Goal: Task Accomplishment & Management: Manage account settings

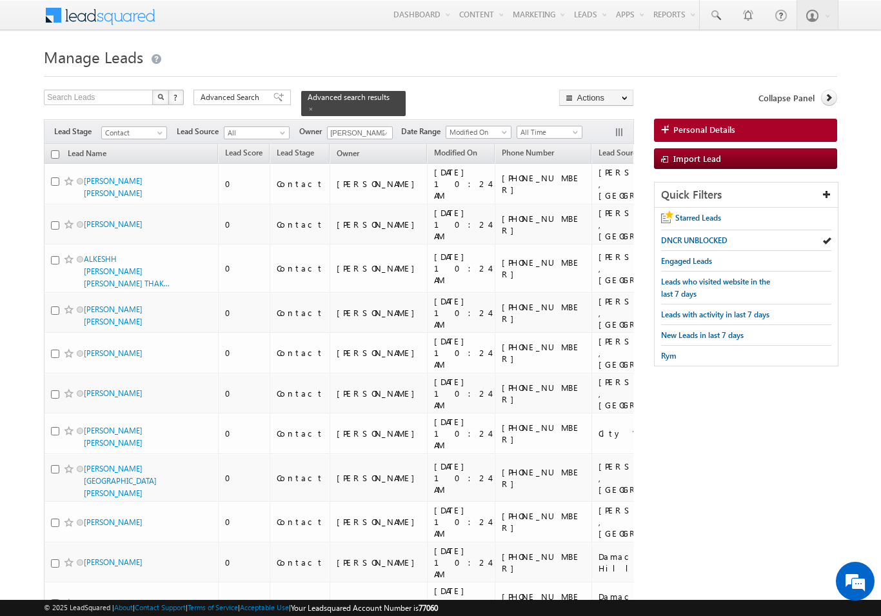
click at [57, 150] on input "checkbox" at bounding box center [55, 154] width 8 height 8
checkbox input "true"
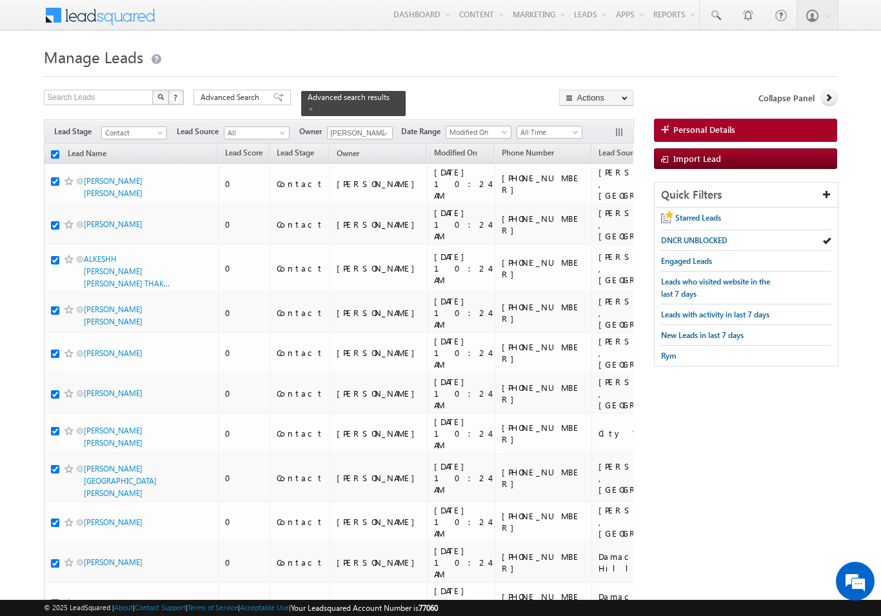
checkbox input "true"
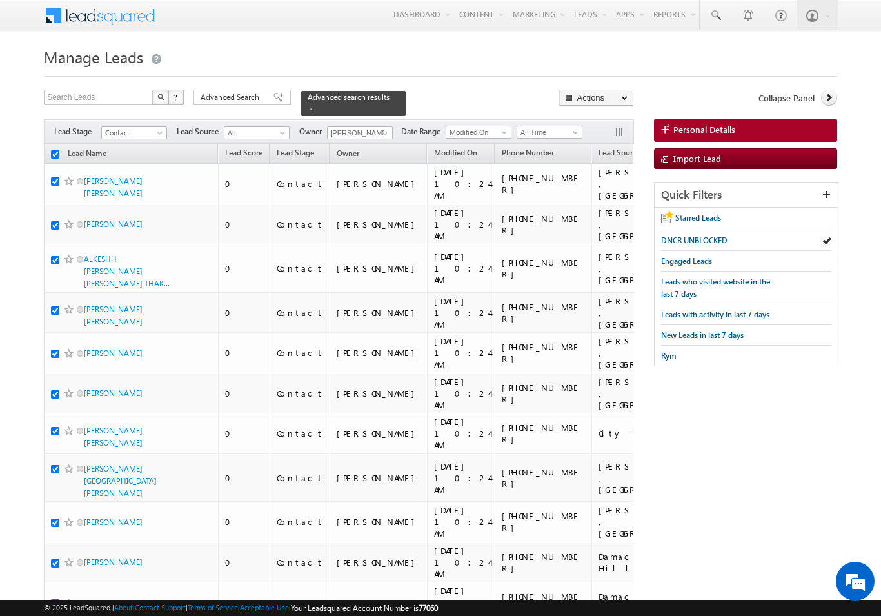
checkbox input "true"
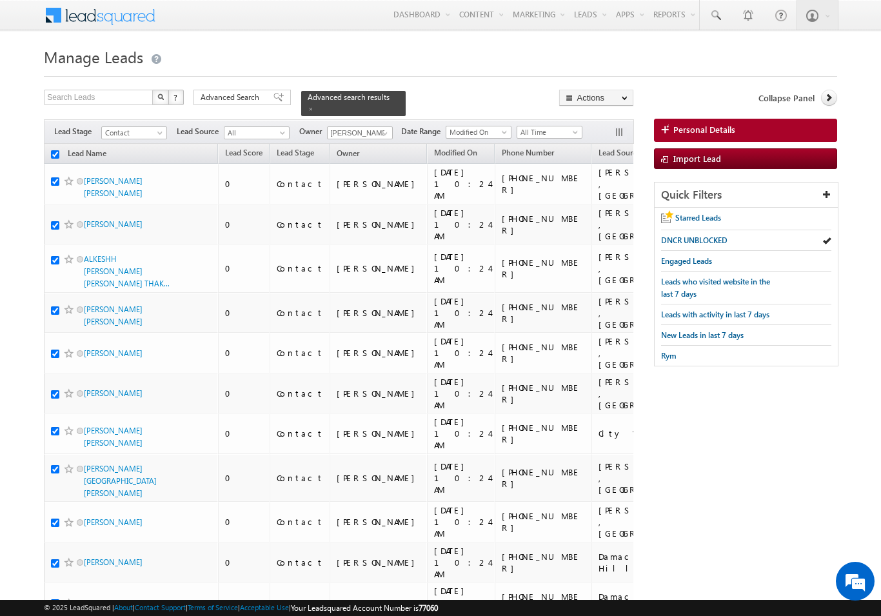
checkbox input "true"
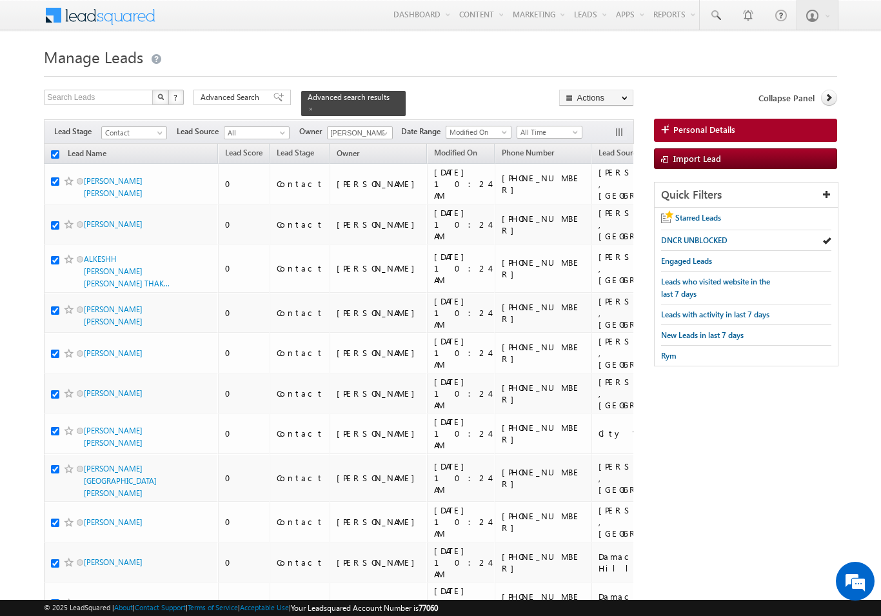
checkbox input "true"
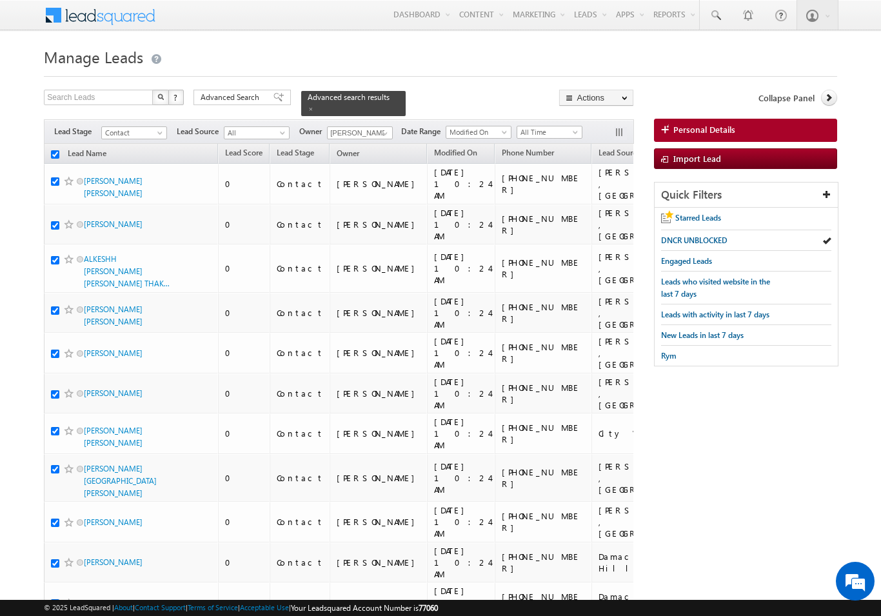
checkbox input "true"
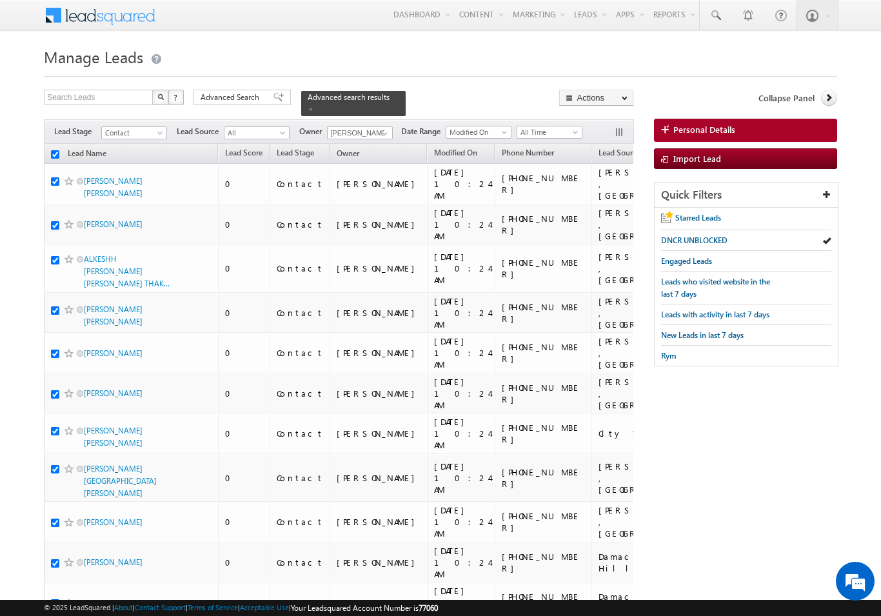
checkbox input "true"
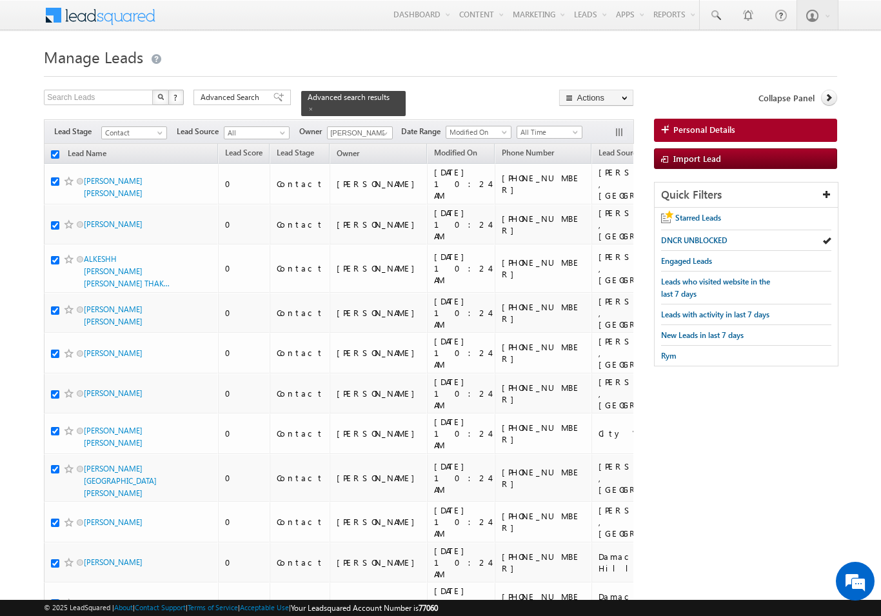
checkbox input "true"
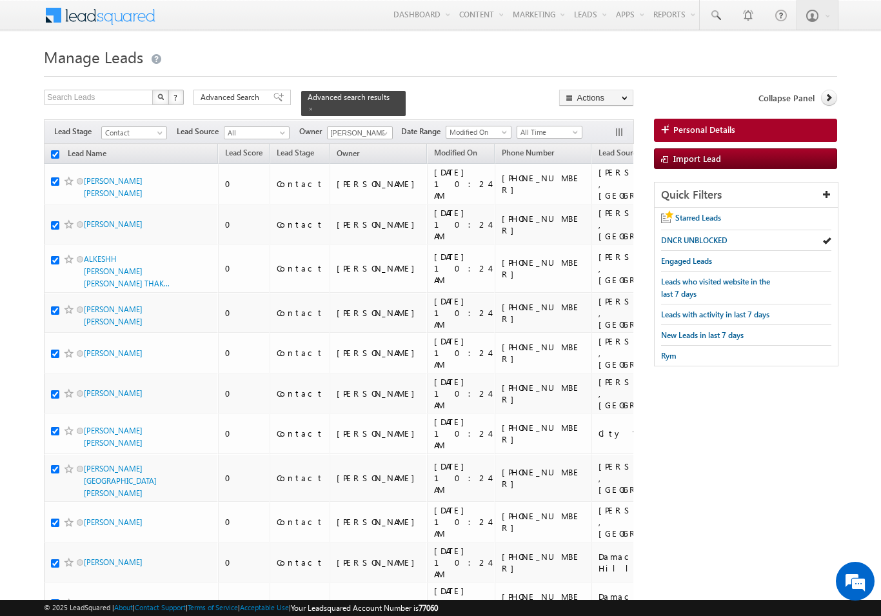
checkbox input "true"
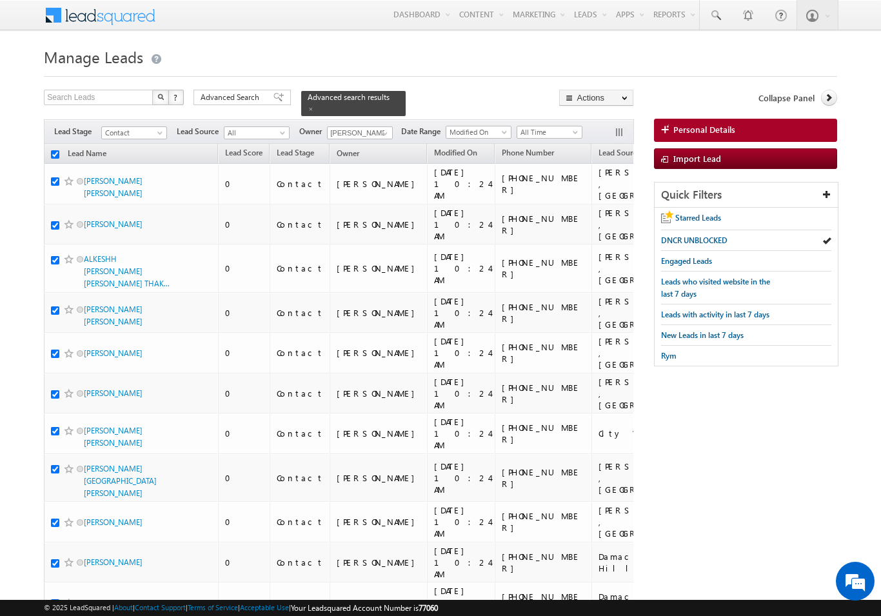
checkbox input "true"
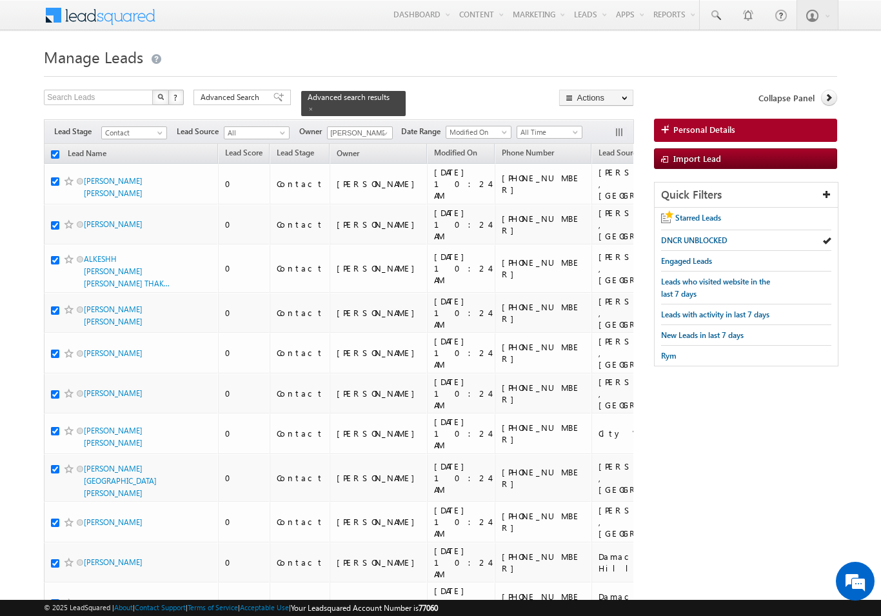
checkbox input "true"
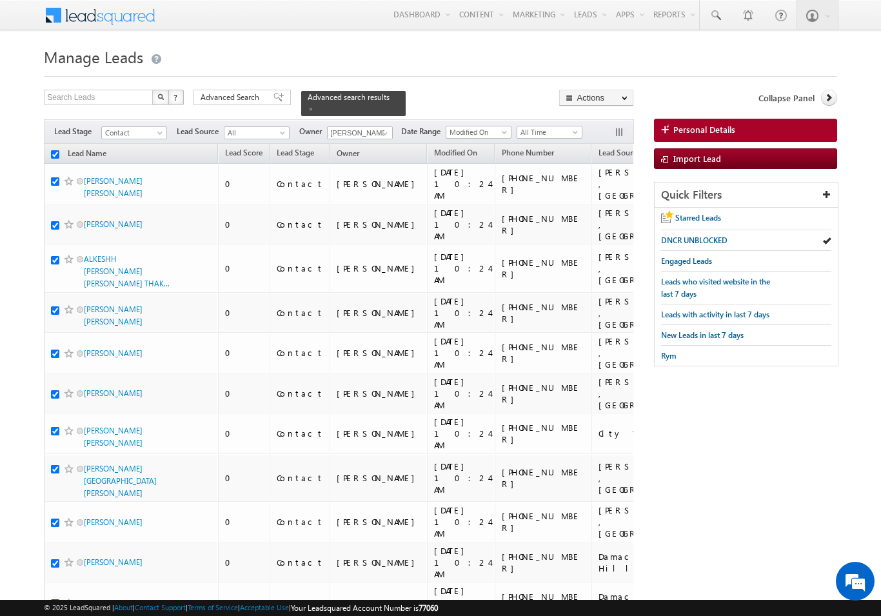
checkbox input "true"
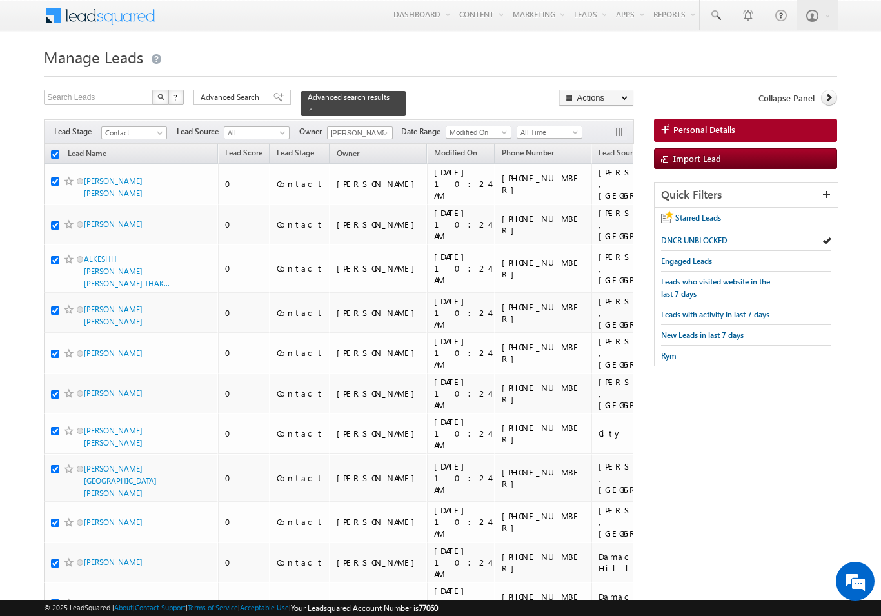
checkbox input "true"
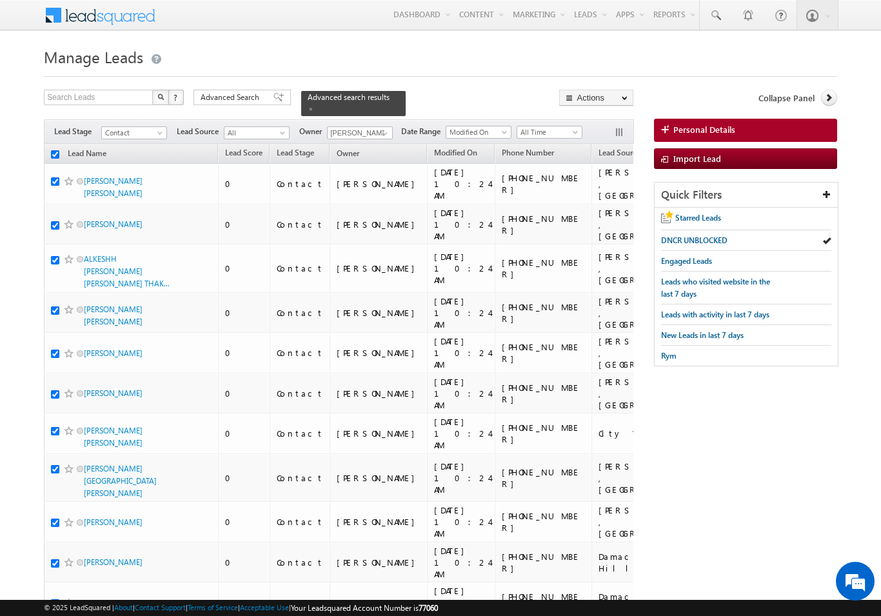
checkbox input "true"
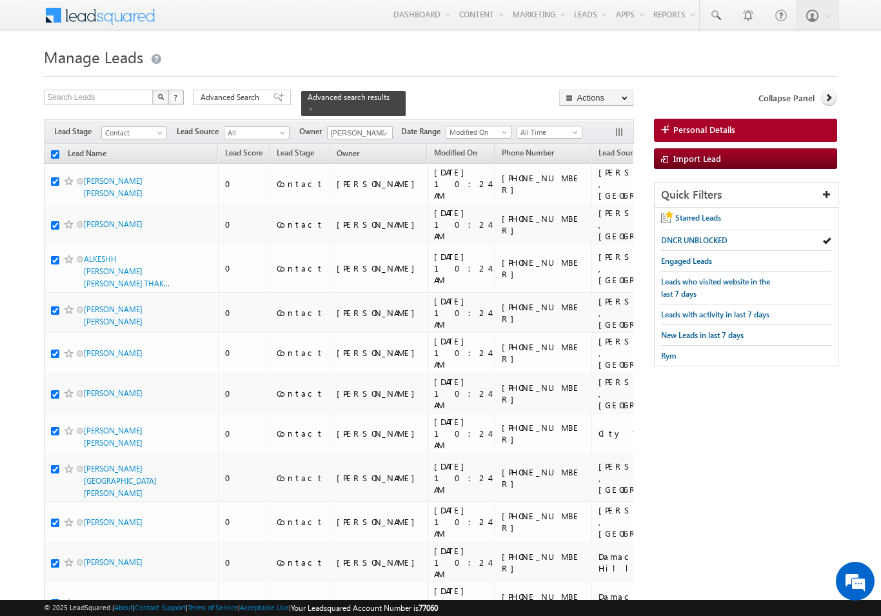
checkbox input "true"
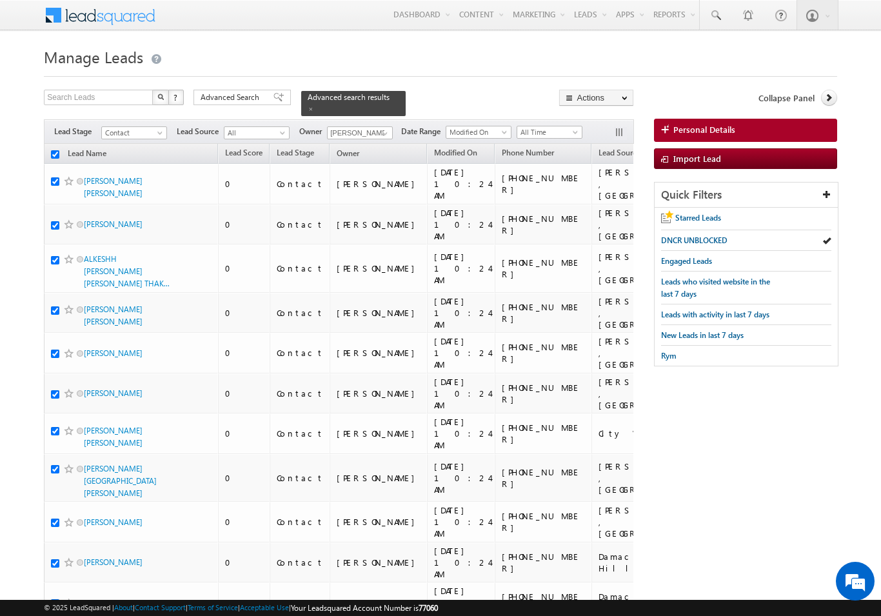
checkbox input "true"
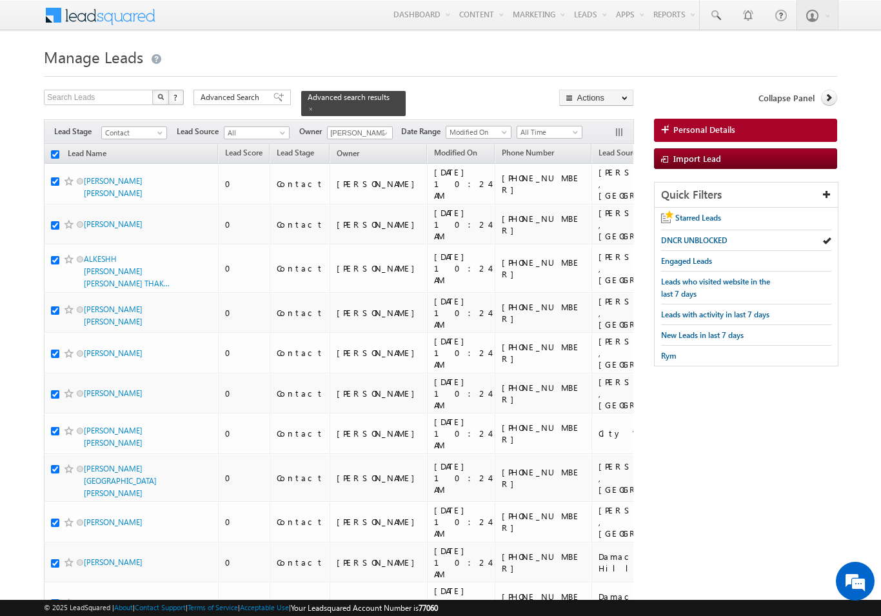
checkbox input "true"
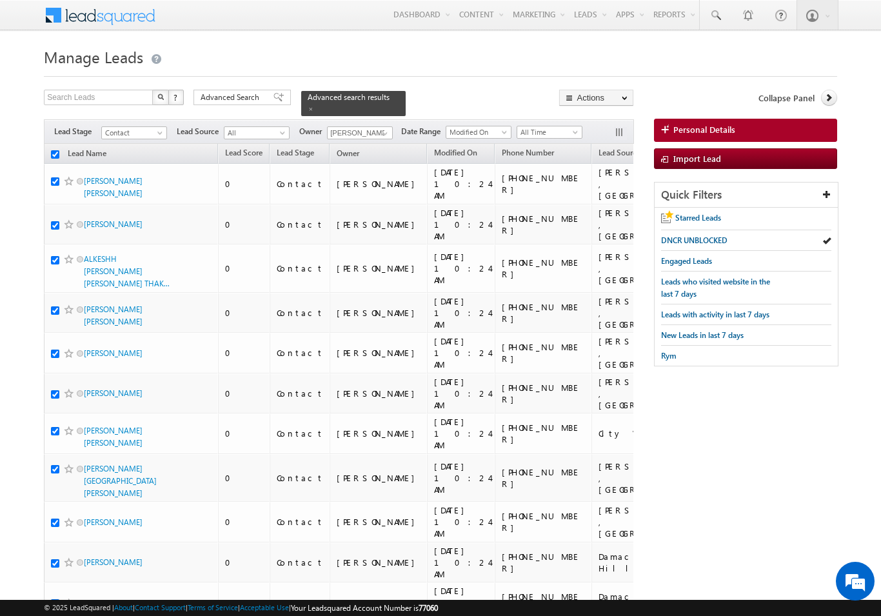
checkbox input "true"
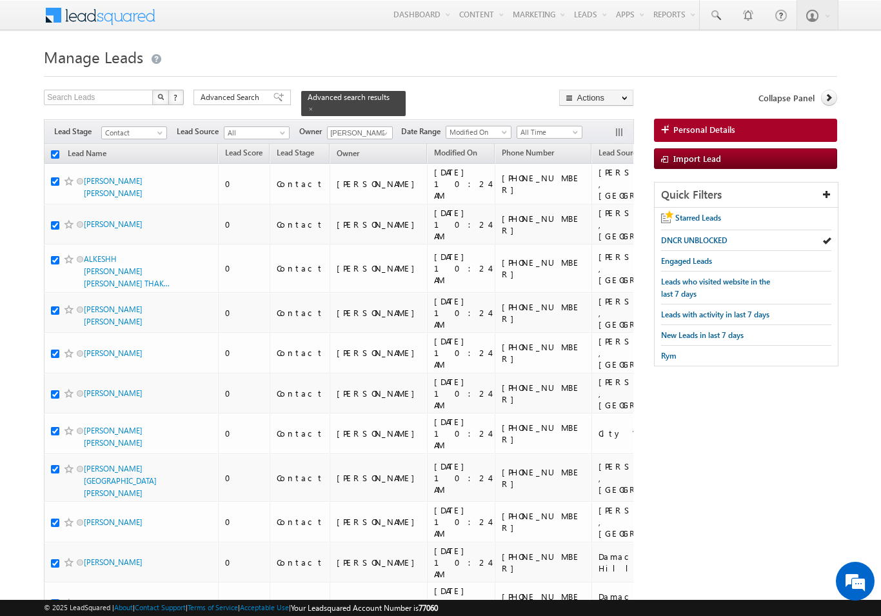
checkbox input "true"
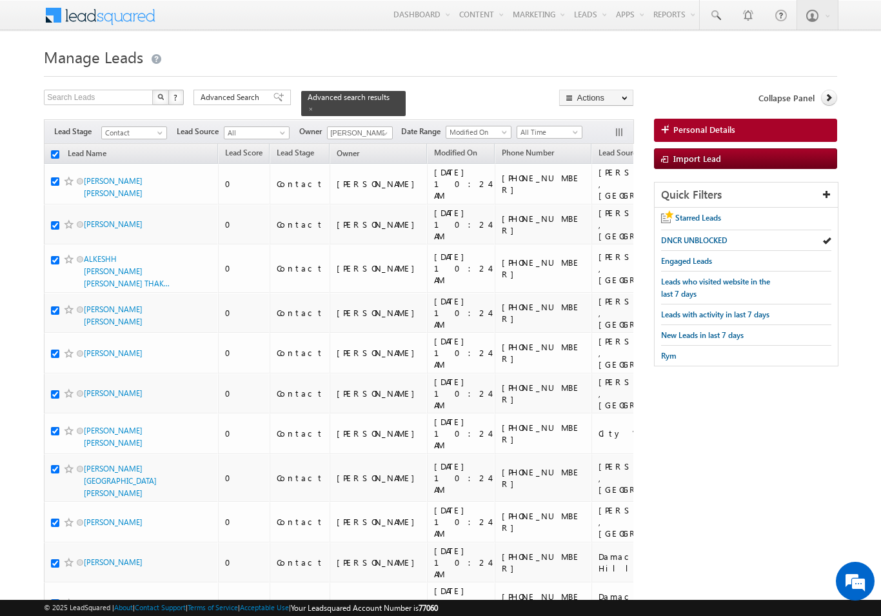
checkbox input "true"
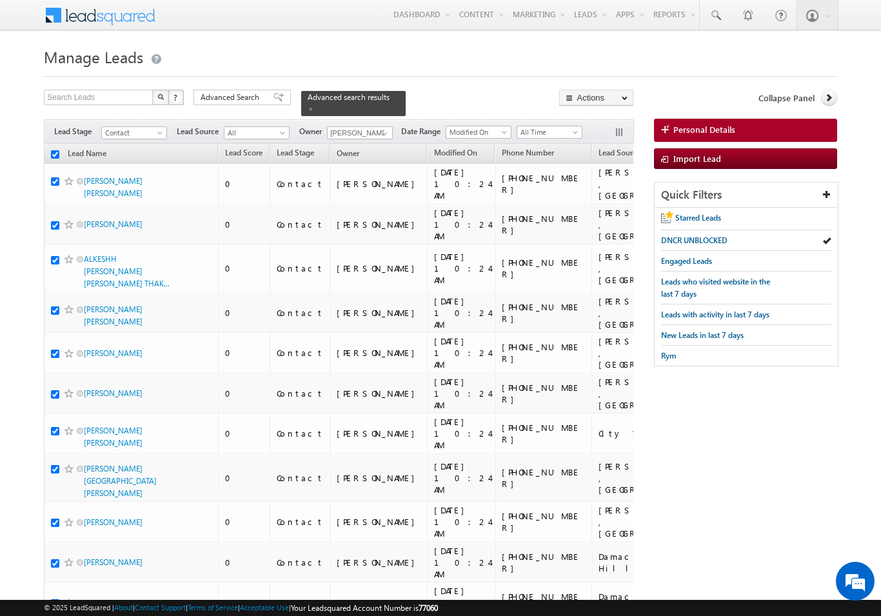
checkbox input "true"
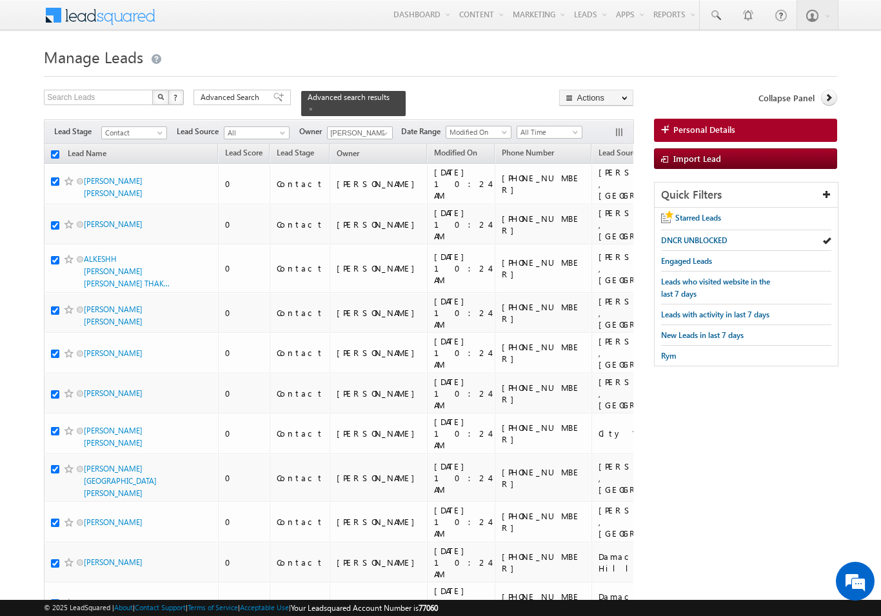
checkbox input "true"
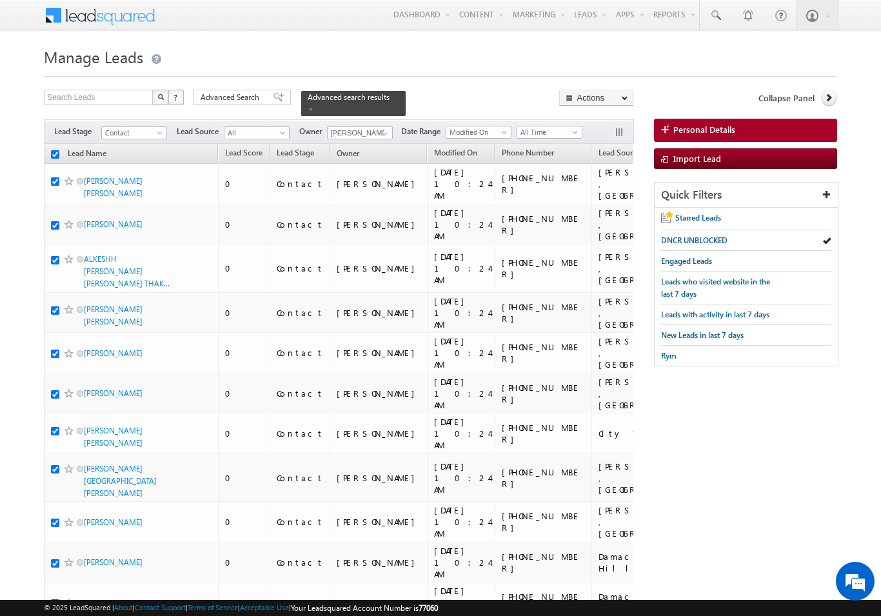
checkbox input "true"
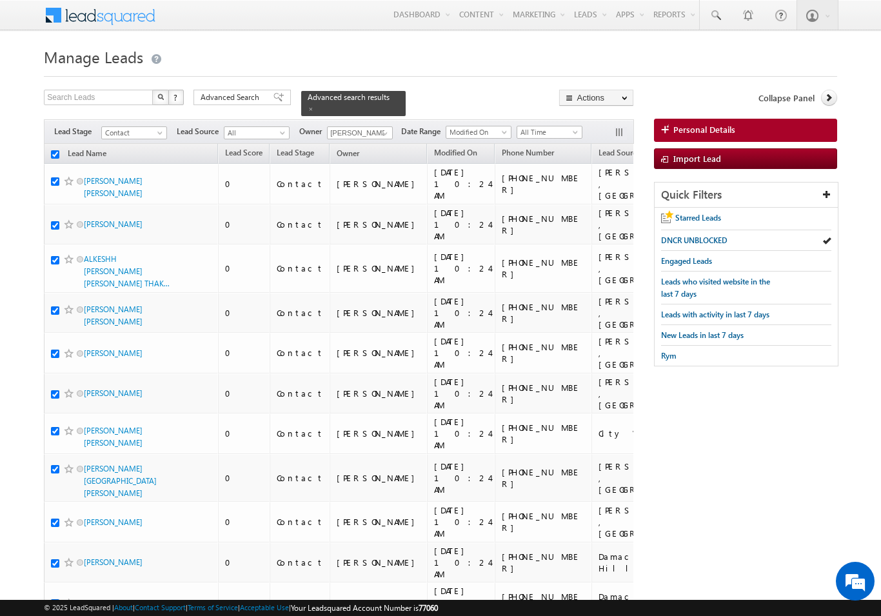
checkbox input "true"
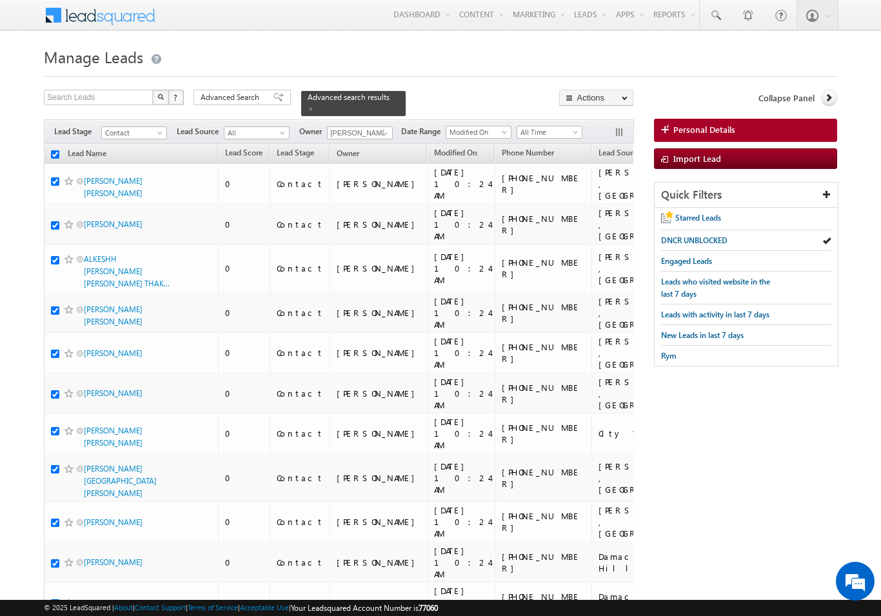
checkbox input "true"
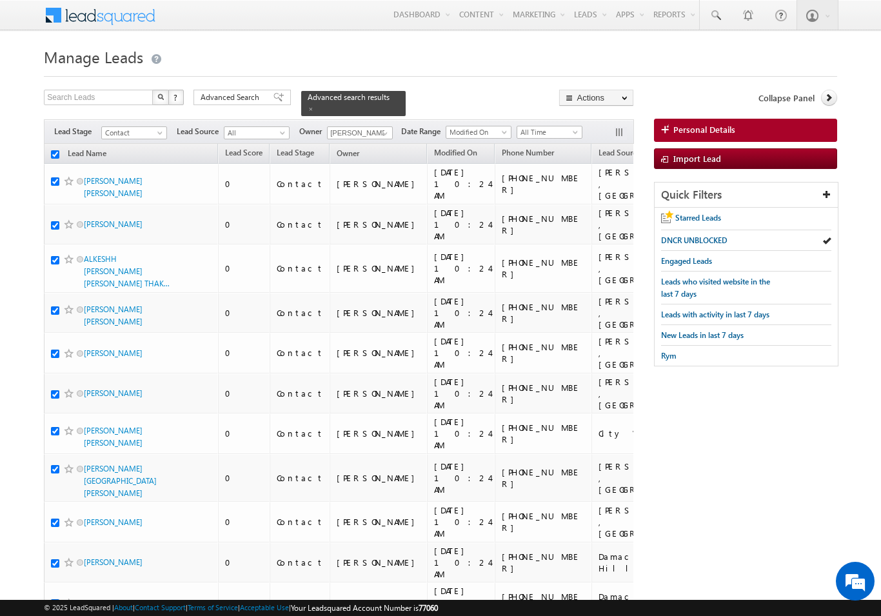
checkbox input "true"
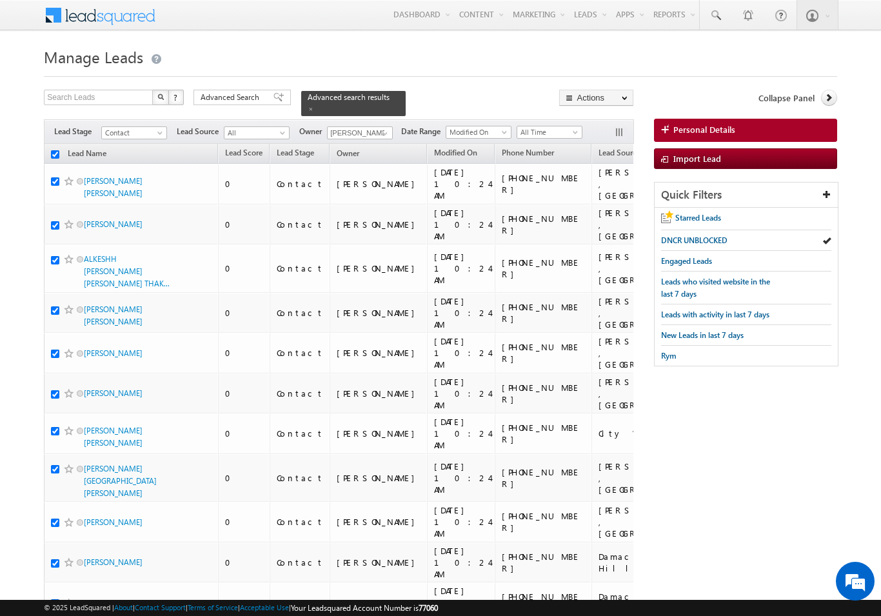
checkbox input "true"
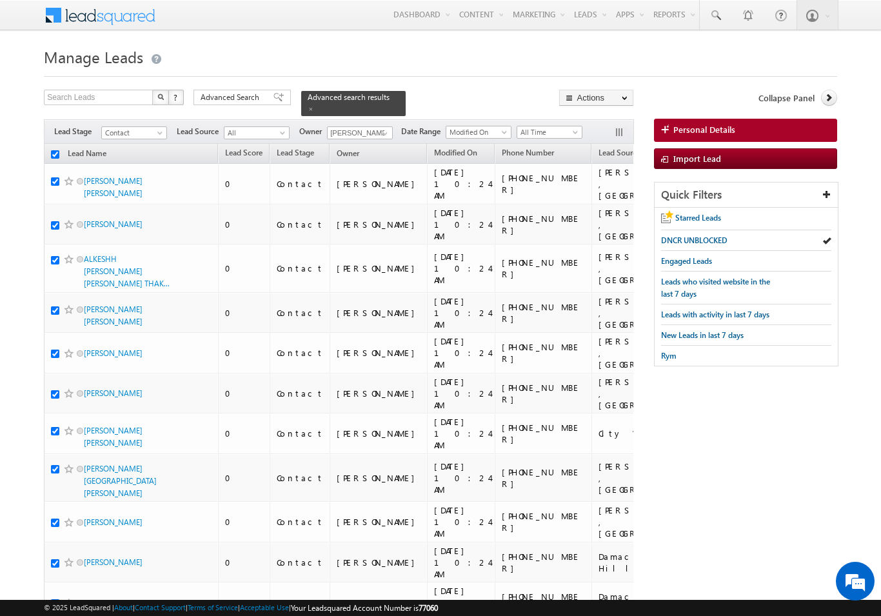
checkbox input "true"
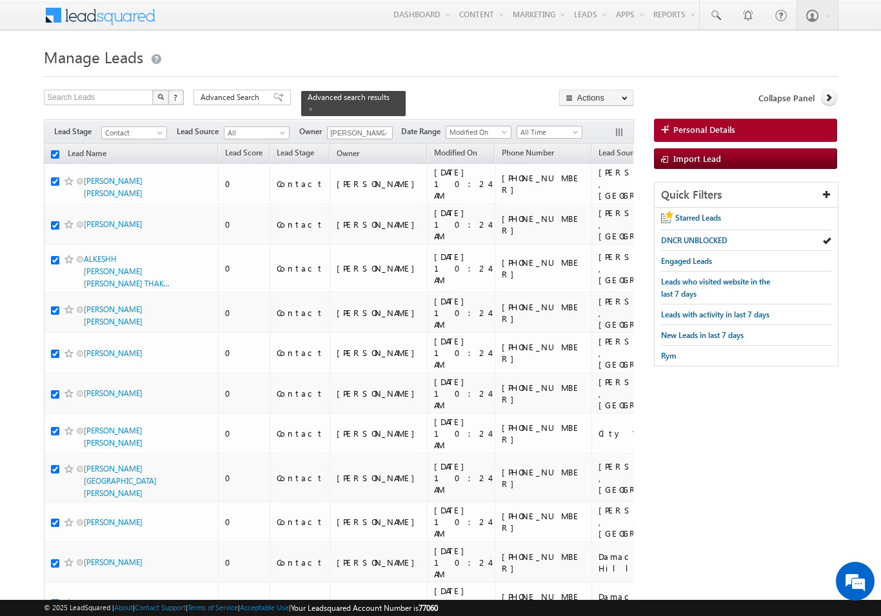
checkbox input "true"
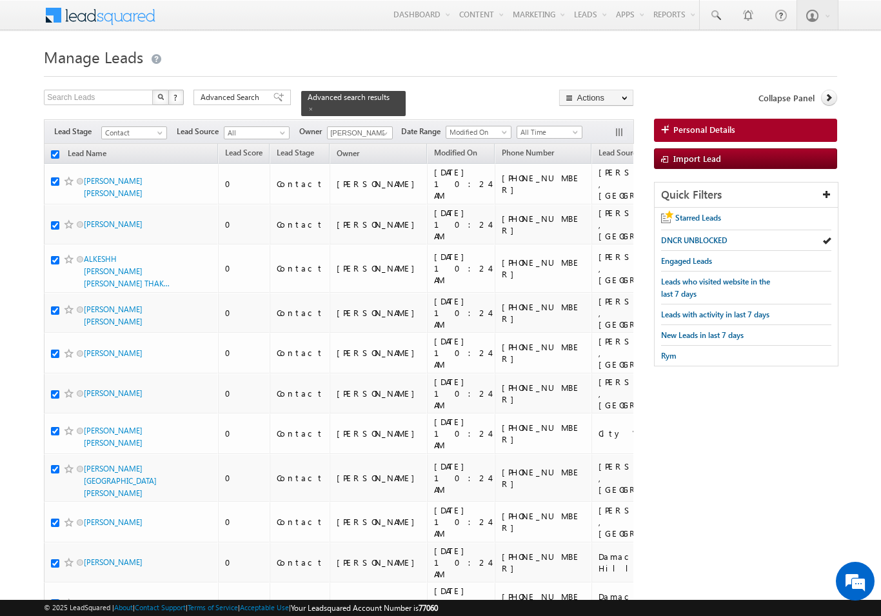
checkbox input "true"
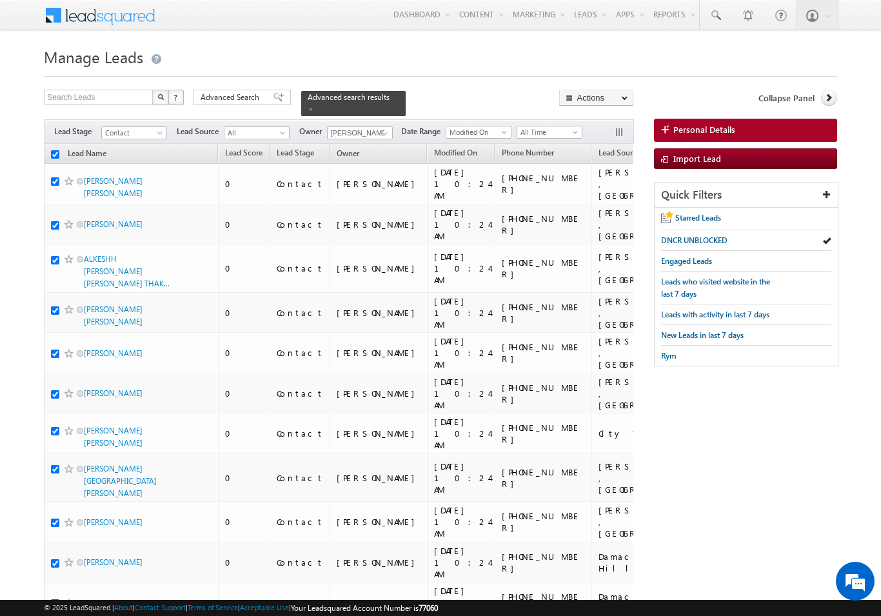
checkbox input "true"
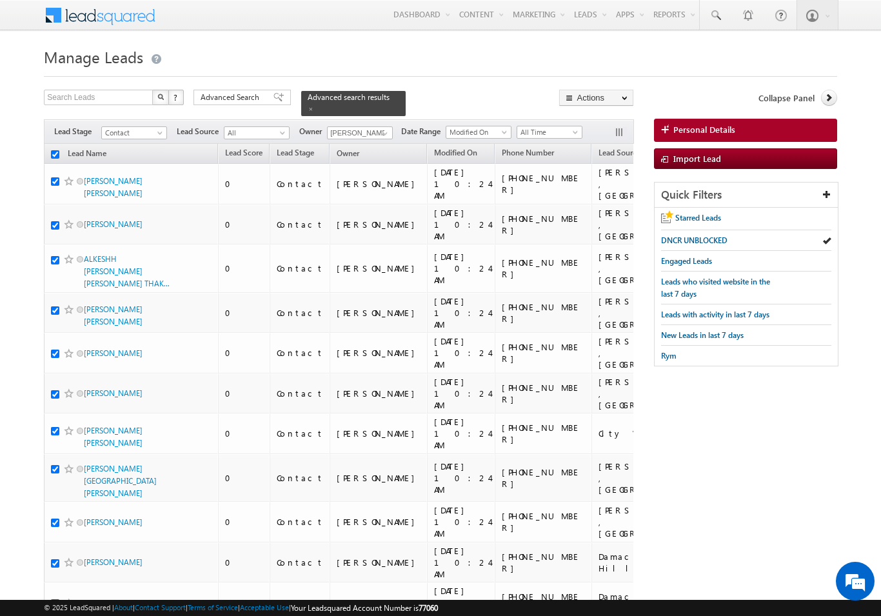
checkbox input "true"
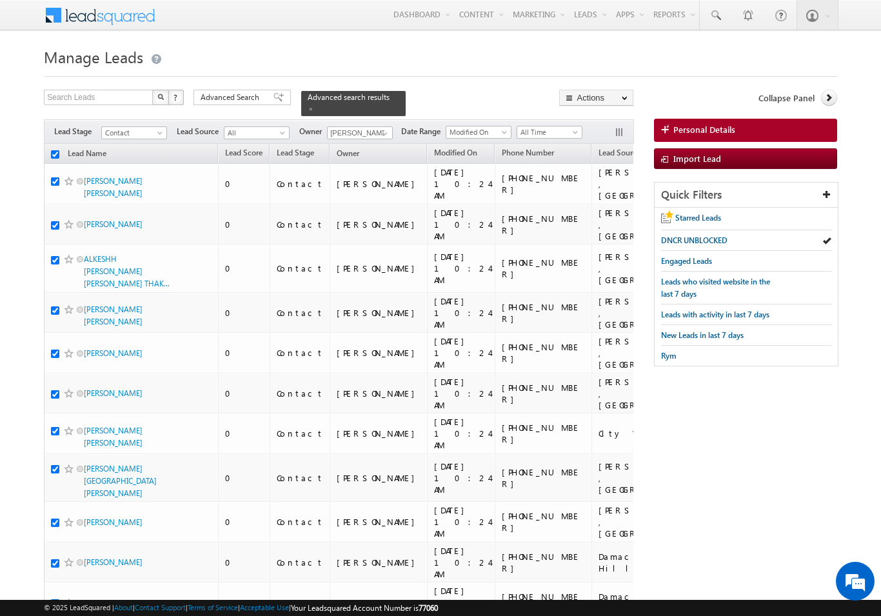
checkbox input "true"
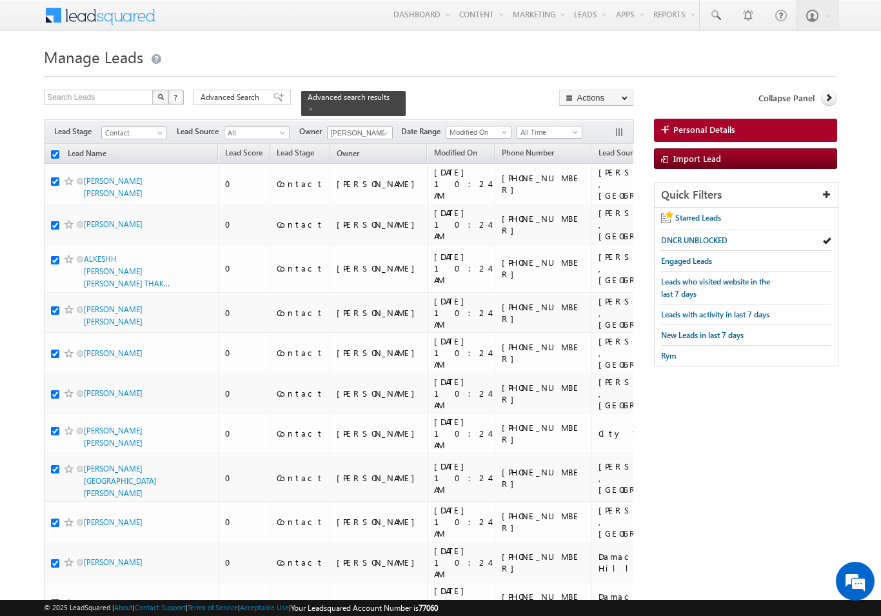
checkbox input "true"
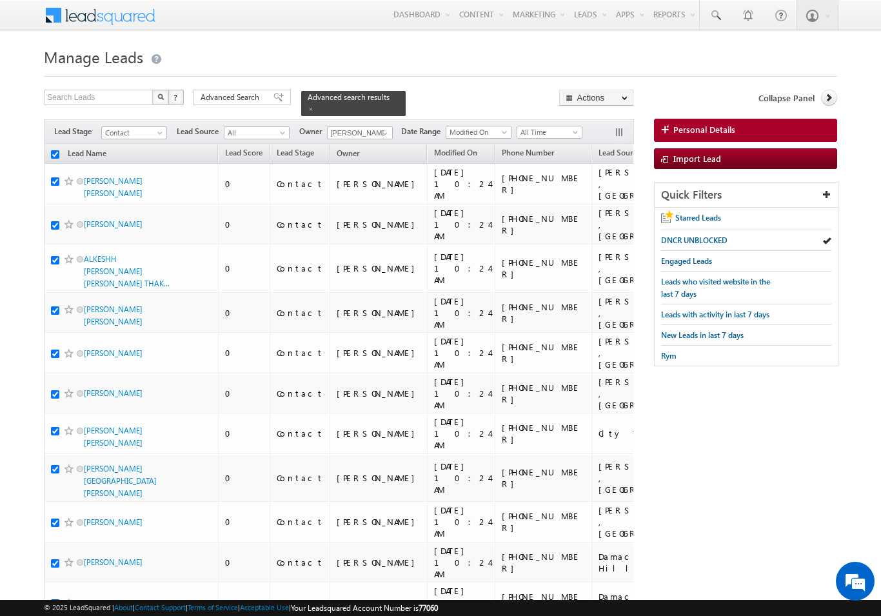
checkbox input "true"
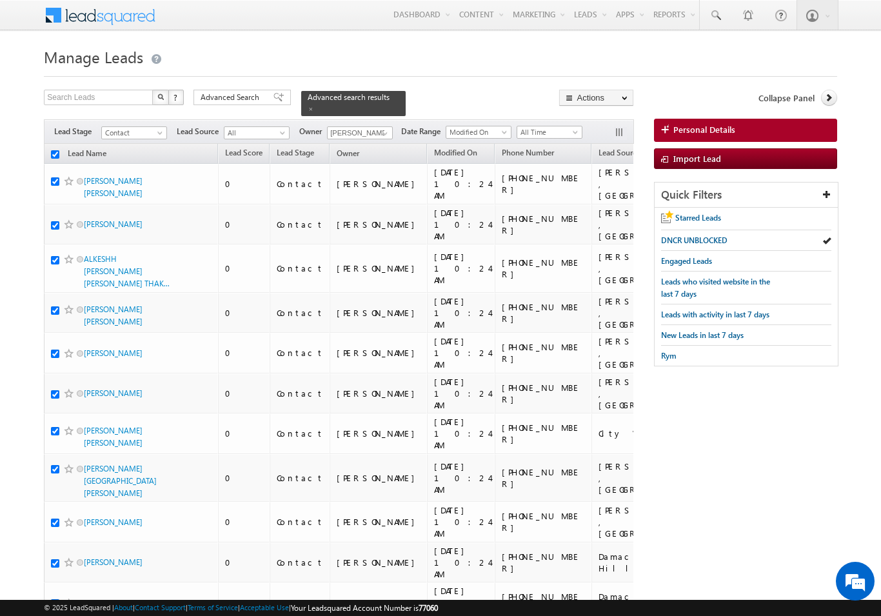
checkbox input "true"
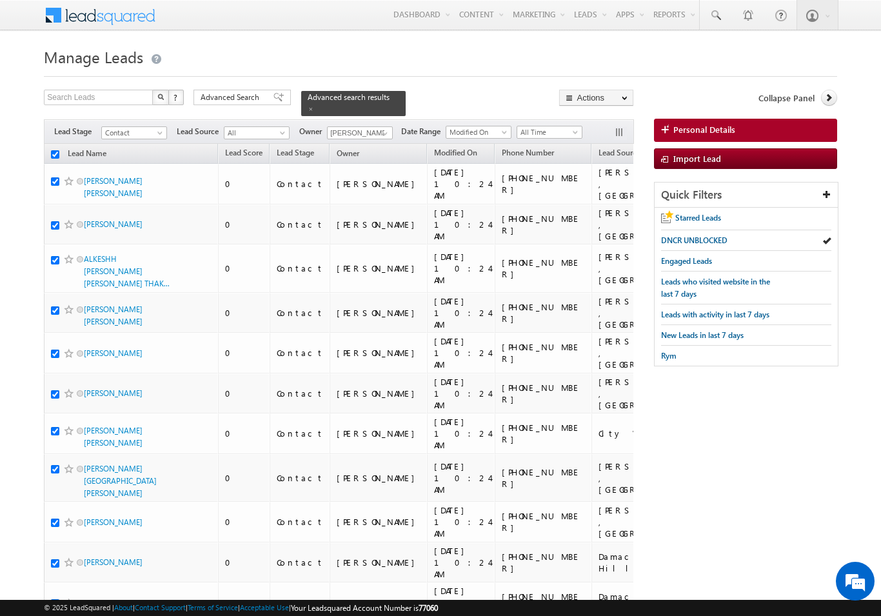
checkbox input "true"
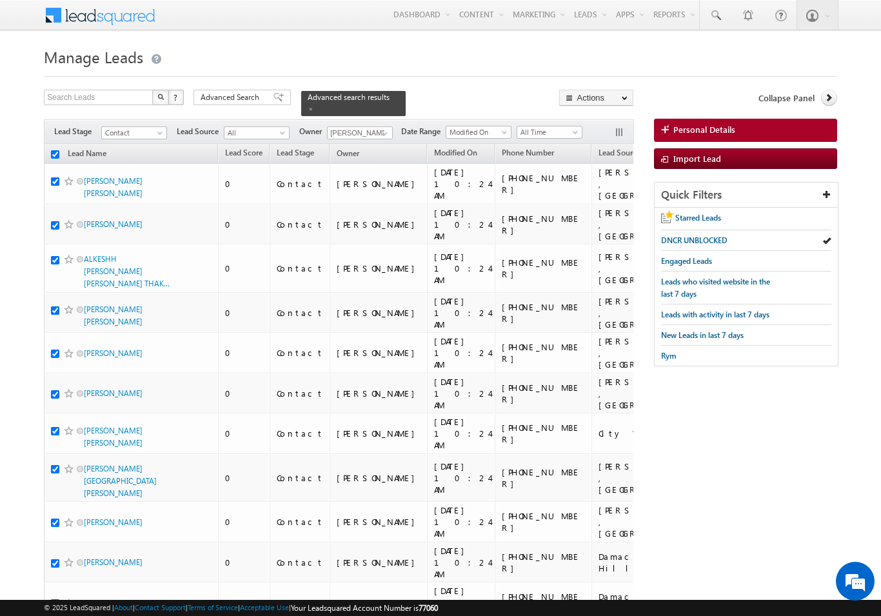
checkbox input "true"
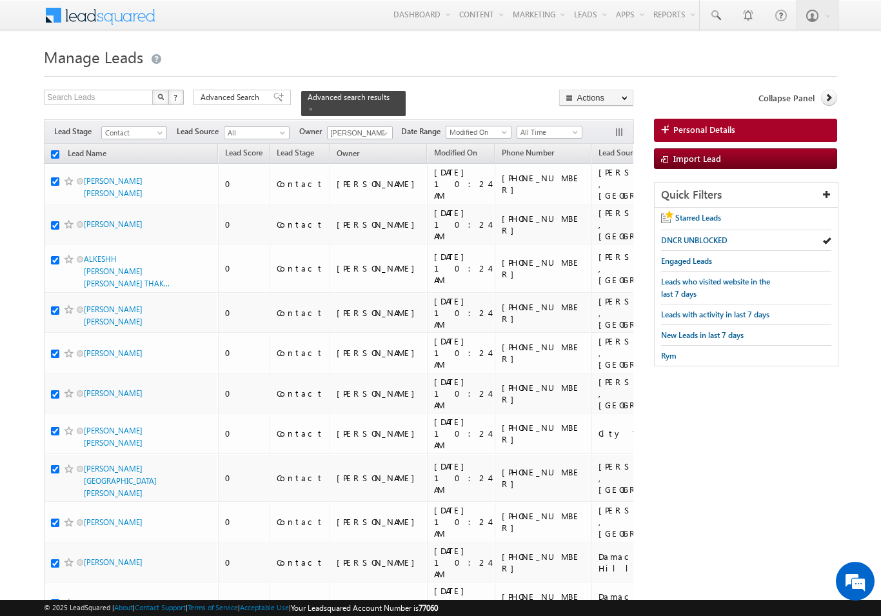
checkbox input "true"
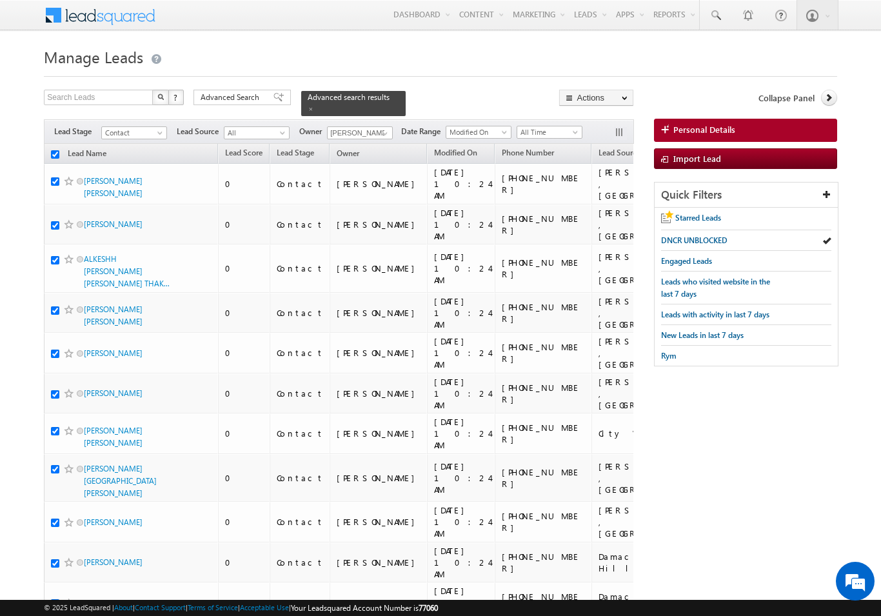
checkbox input "true"
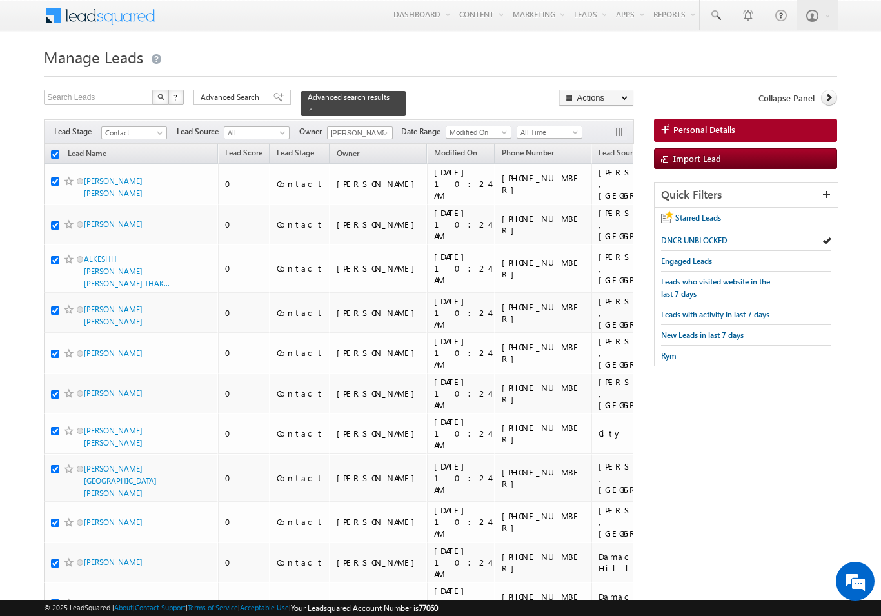
checkbox input "true"
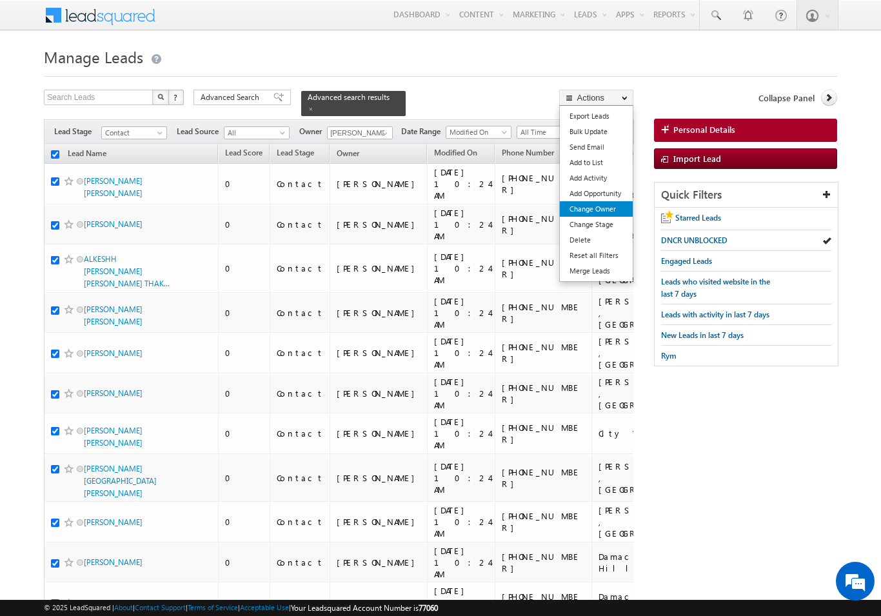
click at [608, 210] on link "Change Owner" at bounding box center [596, 208] width 73 height 15
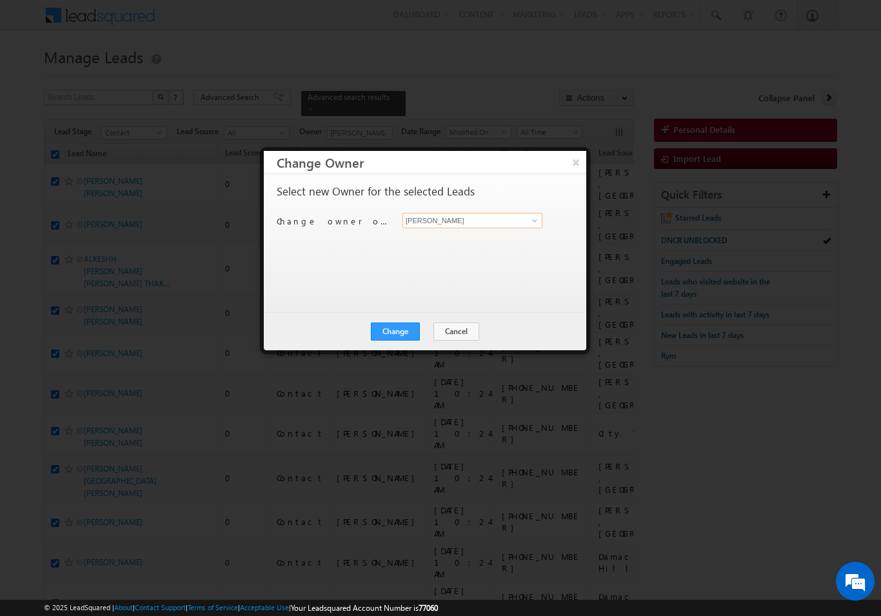
click at [515, 224] on input "[PERSON_NAME]" at bounding box center [472, 220] width 140 height 15
click at [533, 226] on link at bounding box center [533, 220] width 16 height 13
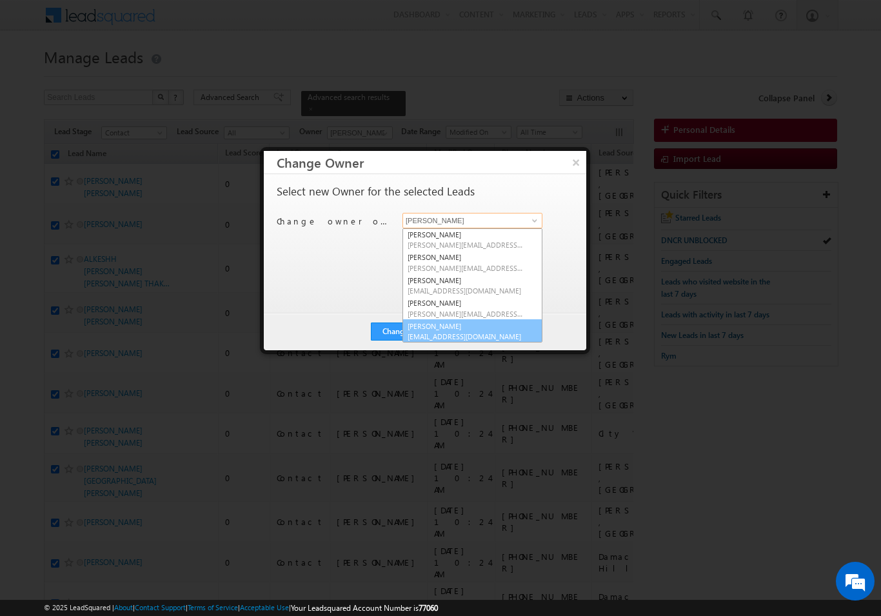
scroll to position [91, 0]
click at [476, 320] on link "[PERSON_NAME] [PERSON_NAME][EMAIL_ADDRESS][DOMAIN_NAME]" at bounding box center [472, 332] width 140 height 25
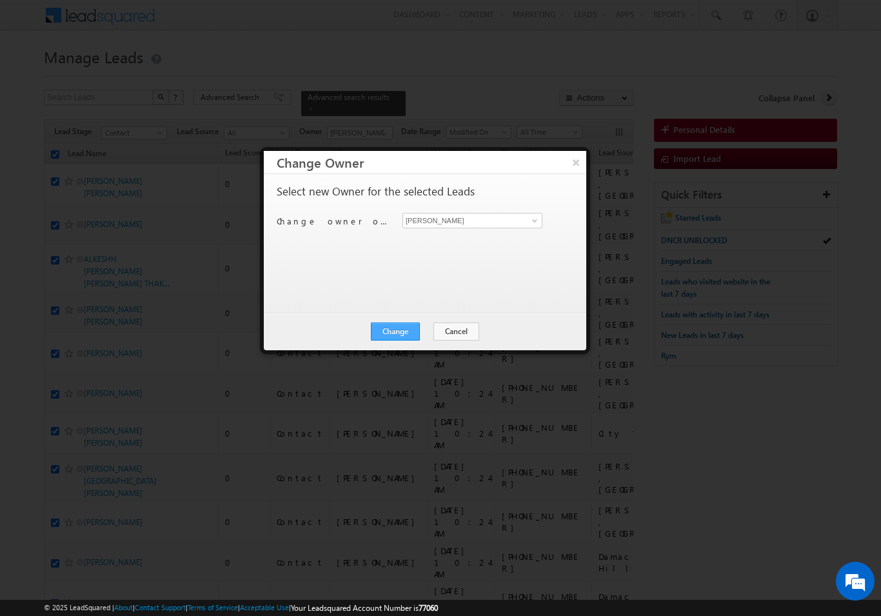
click at [403, 329] on button "Change" at bounding box center [395, 331] width 49 height 18
click at [424, 336] on button "Close" at bounding box center [426, 331] width 41 height 18
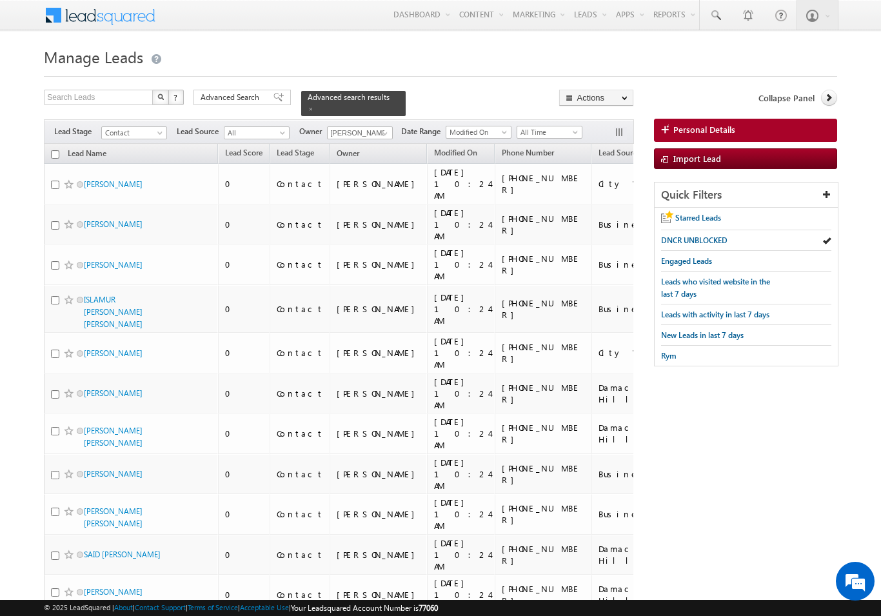
click at [52, 150] on input "checkbox" at bounding box center [55, 154] width 8 height 8
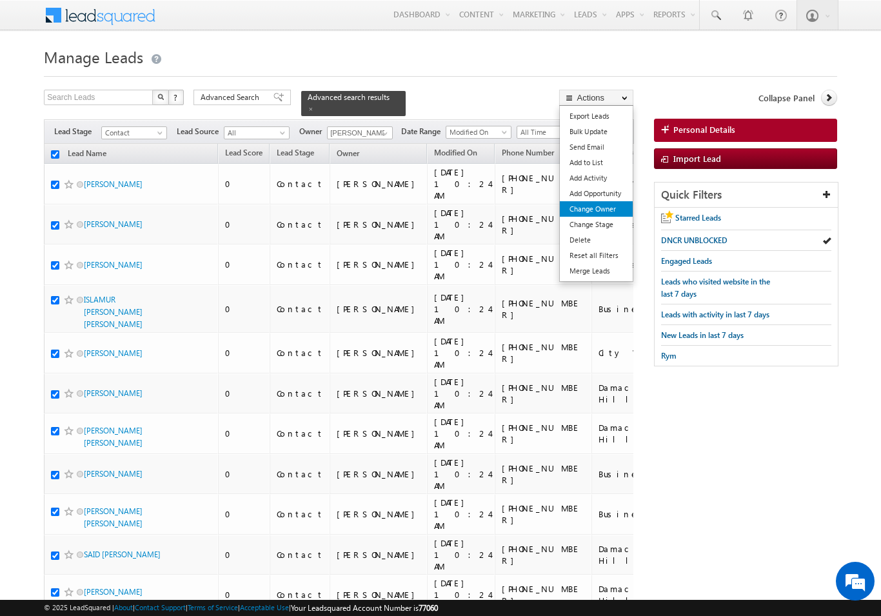
click at [611, 208] on link "Change Owner" at bounding box center [596, 208] width 73 height 15
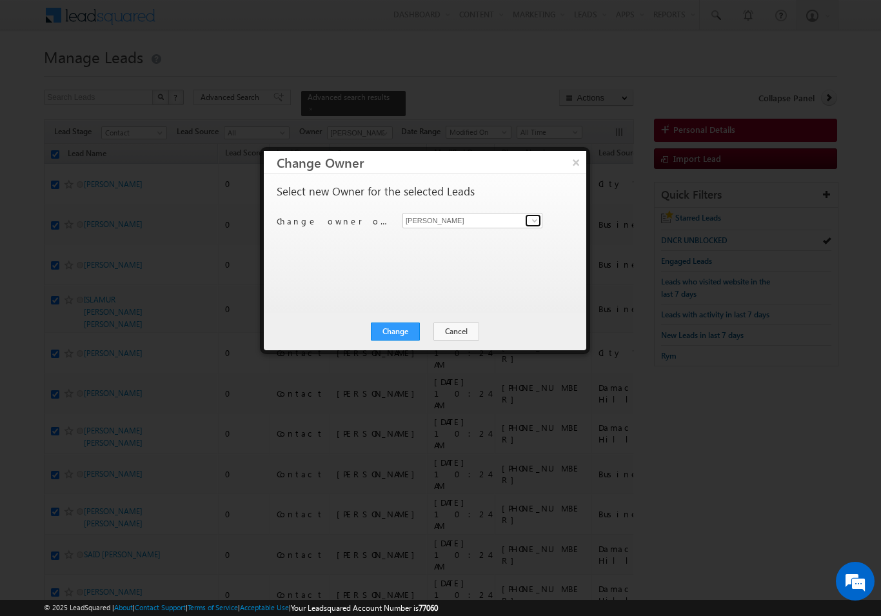
click at [526, 215] on link at bounding box center [533, 220] width 16 height 13
click at [493, 241] on span "[PERSON_NAME][EMAIL_ADDRESS][DOMAIN_NAME]" at bounding box center [465, 245] width 116 height 10
click at [401, 334] on button "Change" at bounding box center [395, 331] width 49 height 18
click at [434, 329] on button "Close" at bounding box center [426, 331] width 41 height 18
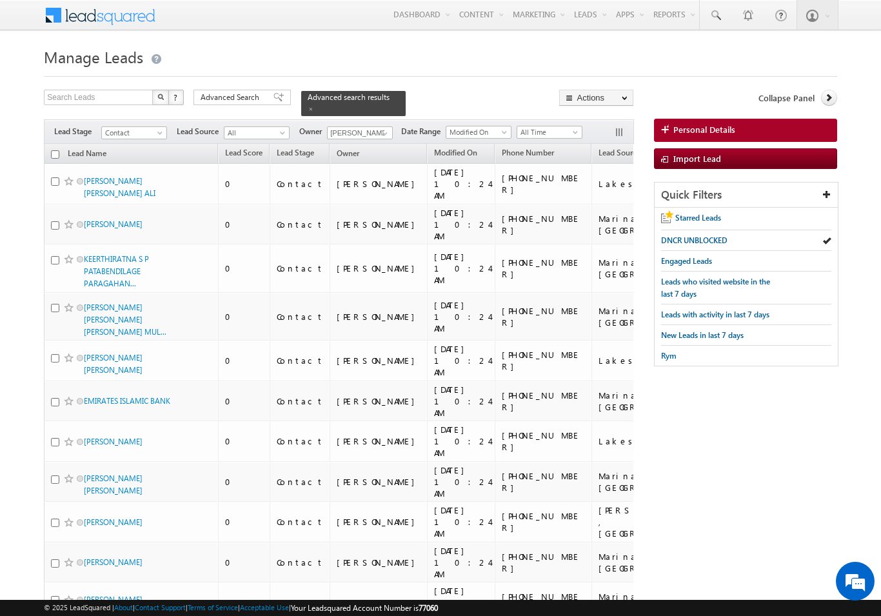
click at [54, 150] on input "checkbox" at bounding box center [55, 154] width 8 height 8
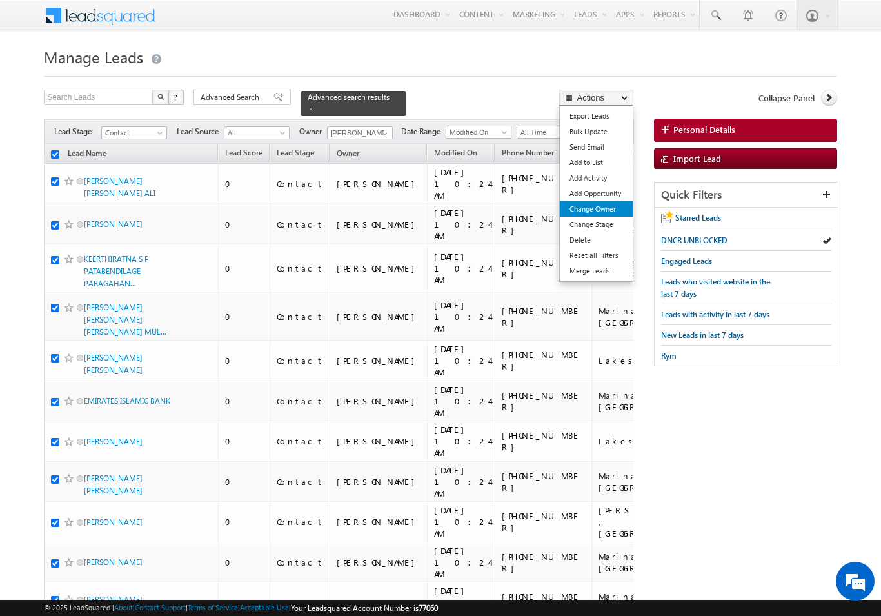
click at [603, 210] on link "Change Owner" at bounding box center [596, 208] width 73 height 15
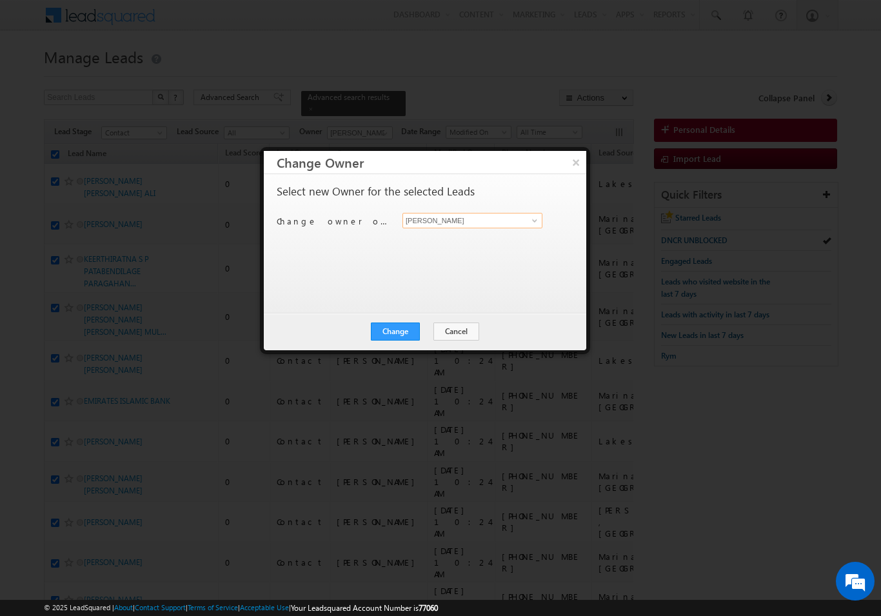
click at [541, 213] on input "[PERSON_NAME]" at bounding box center [472, 220] width 140 height 15
click at [503, 243] on span "[EMAIL_ADDRESS][DOMAIN_NAME]" at bounding box center [465, 245] width 116 height 10
click at [407, 333] on button "Change" at bounding box center [395, 331] width 49 height 18
